Goal: Task Accomplishment & Management: Use online tool/utility

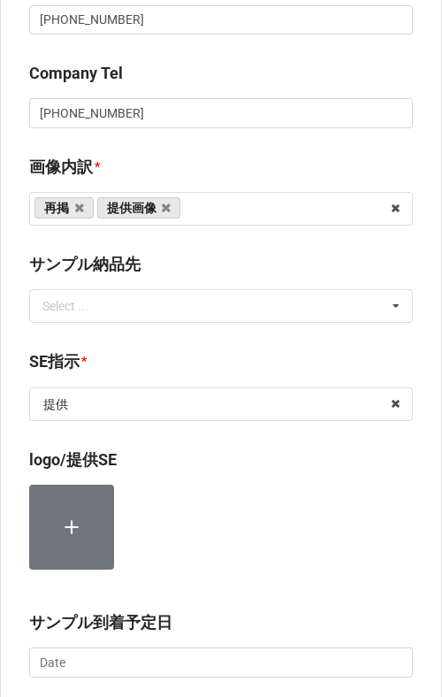
scroll to position [1245, 0]
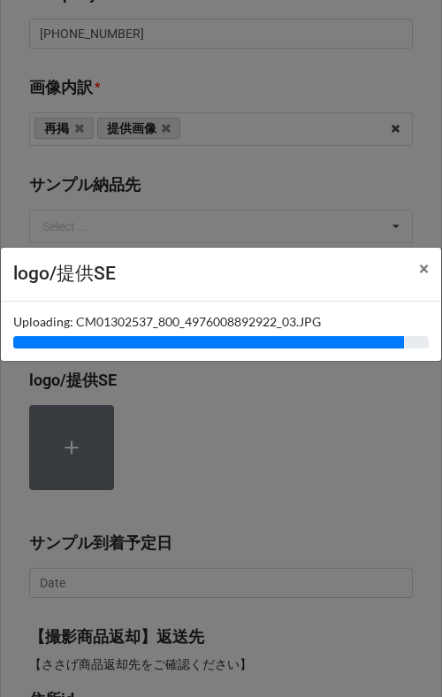
type textarea "x"
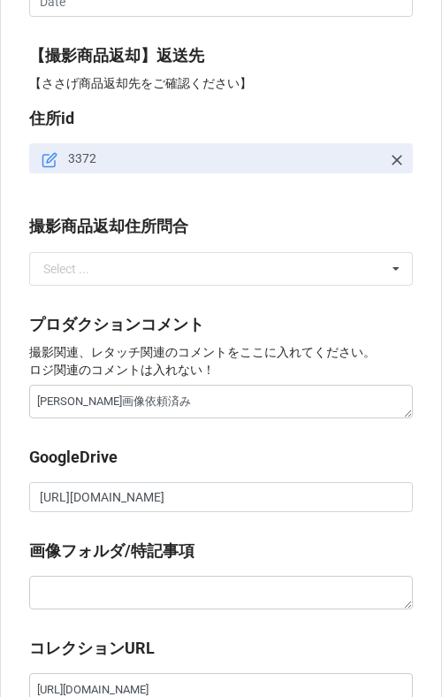
scroll to position [2050, 0]
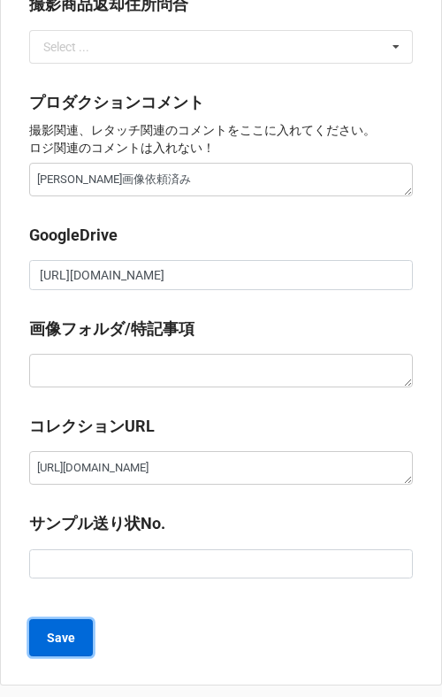
click at [38, 619] on button "Save" at bounding box center [61, 637] width 64 height 37
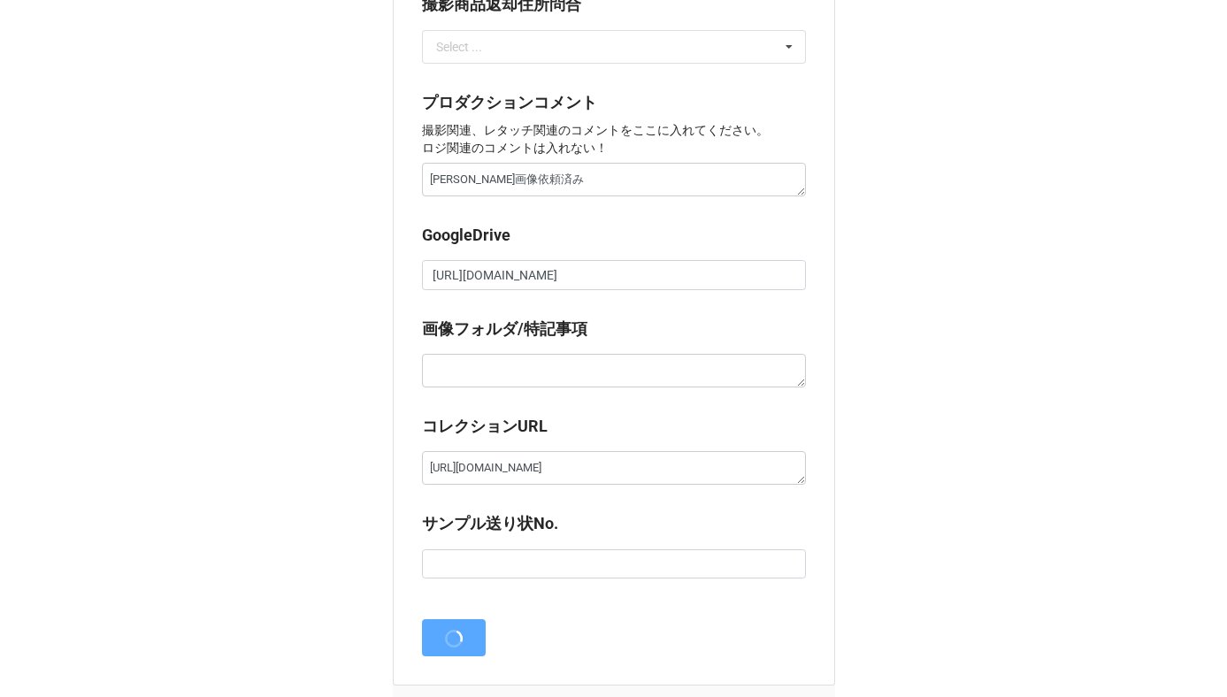
scroll to position [0, 0]
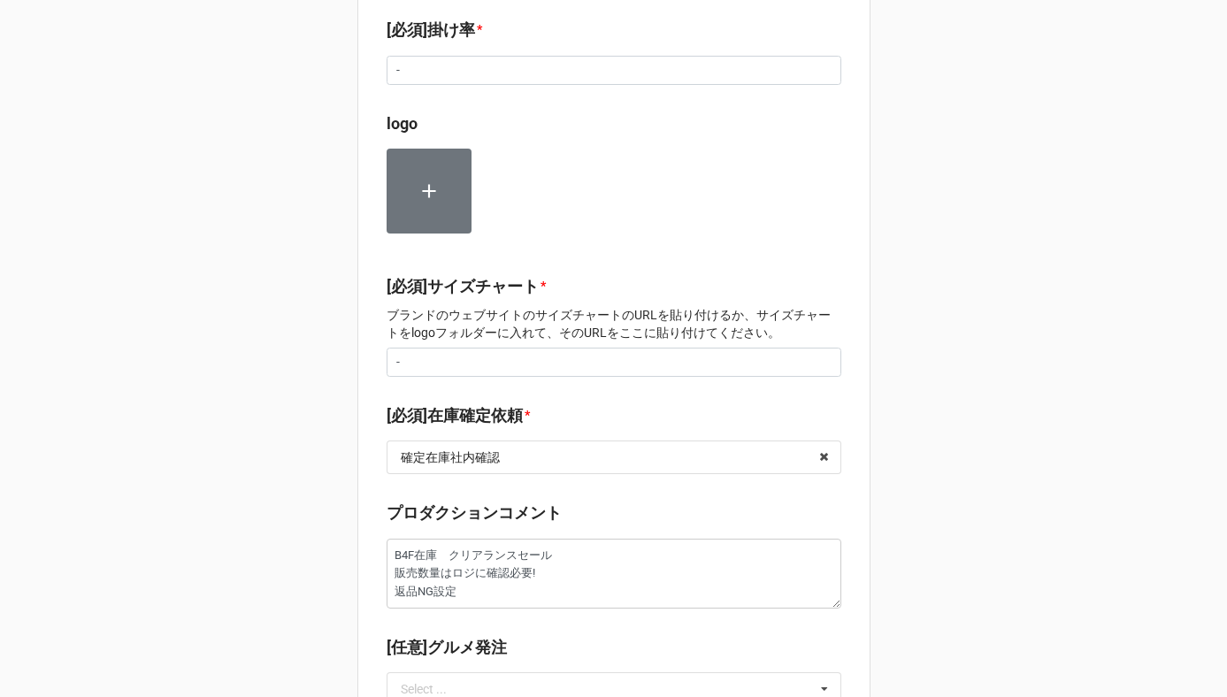
scroll to position [1566, 0]
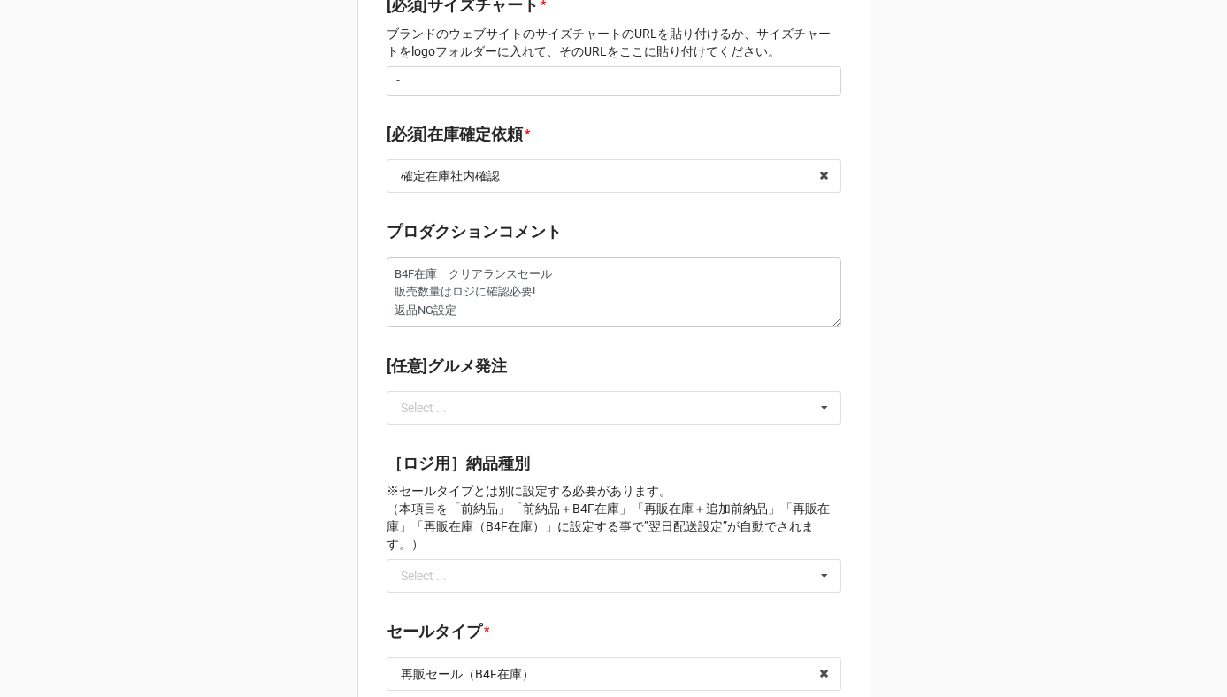
type textarea "x"
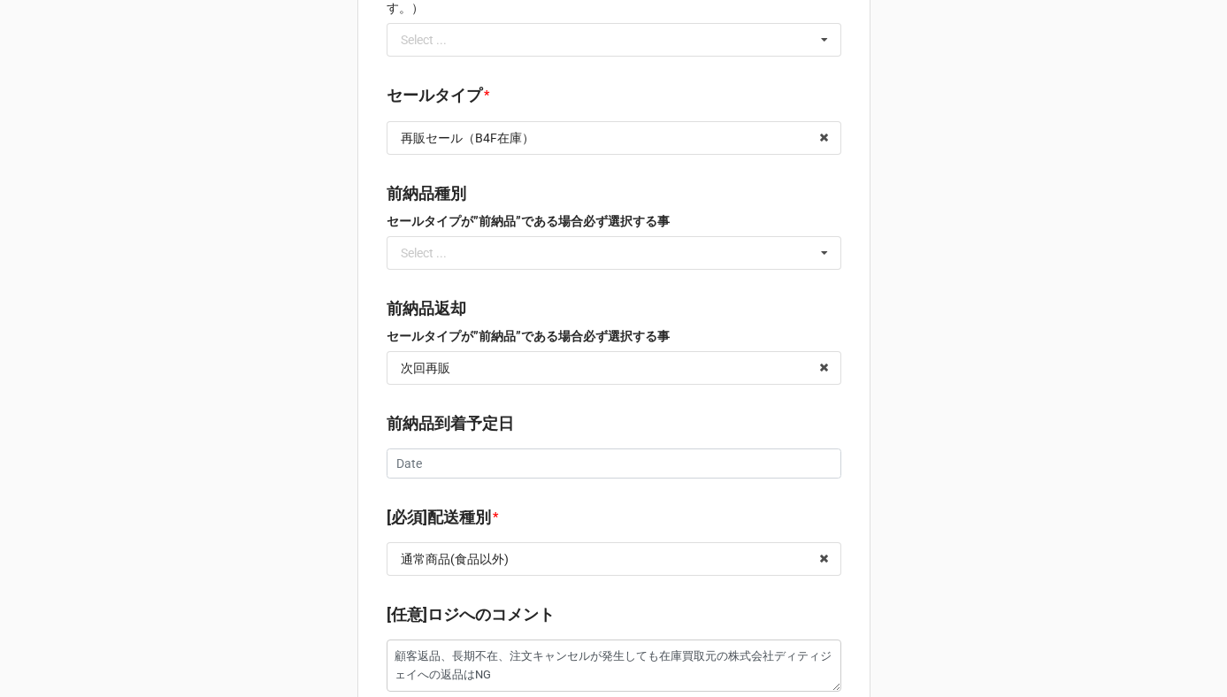
scroll to position [2099, 0]
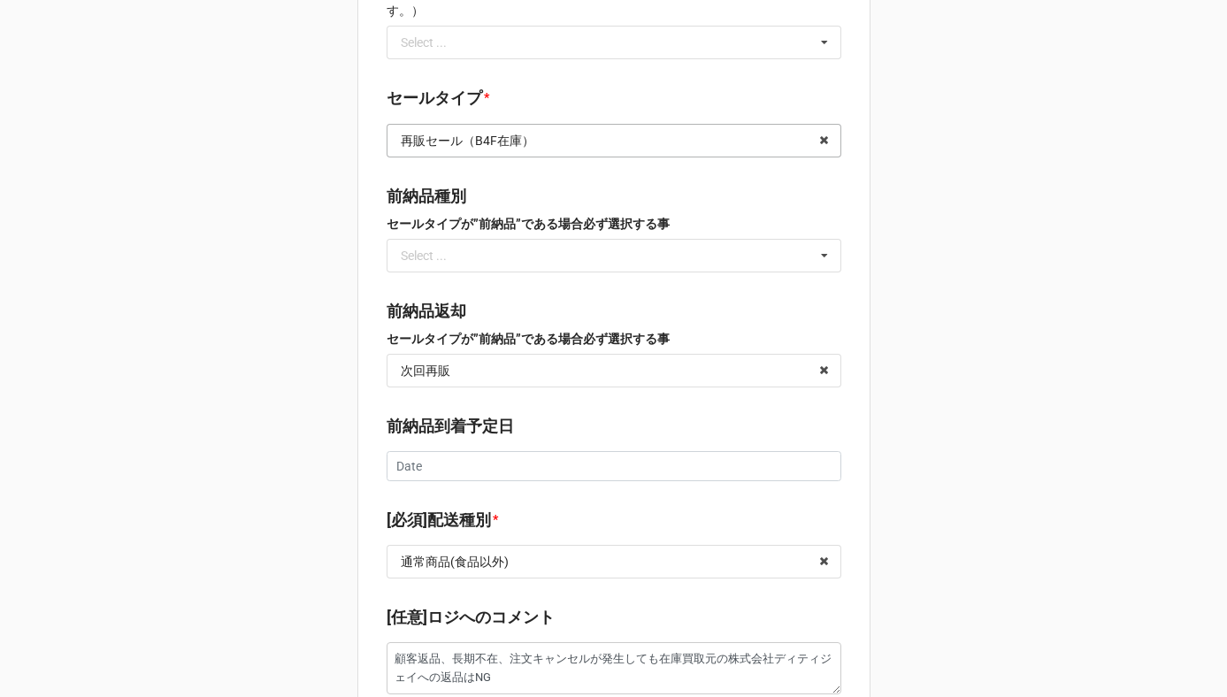
click at [609, 125] on input "text" at bounding box center [614, 141] width 453 height 32
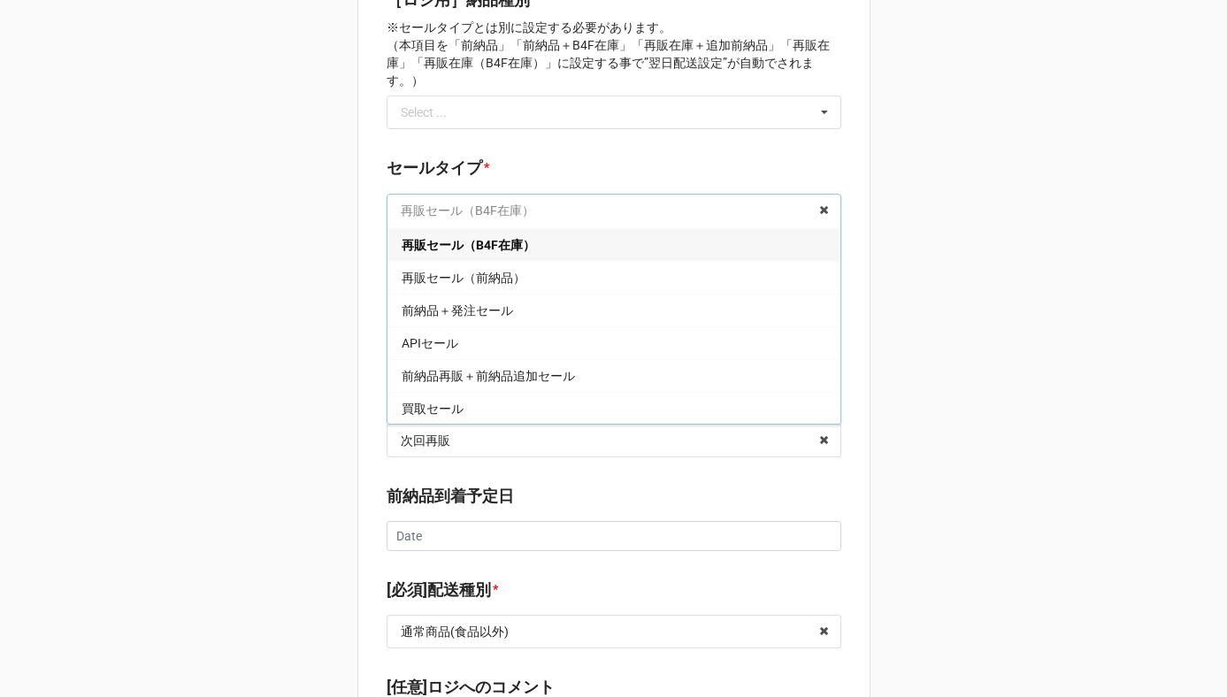
scroll to position [2031, 0]
